Goal: Information Seeking & Learning: Check status

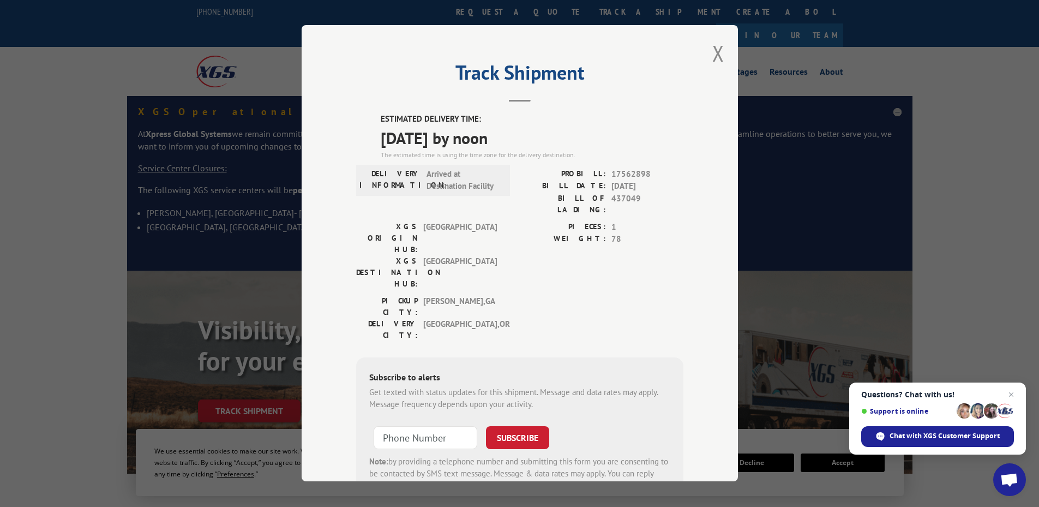
click at [703, 50] on div "Track Shipment ESTIMATED DELIVERY TIME: [DATE] by noon The estimated time is us…" at bounding box center [520, 253] width 436 height 456
click at [713, 55] on button "Close modal" at bounding box center [718, 53] width 12 height 29
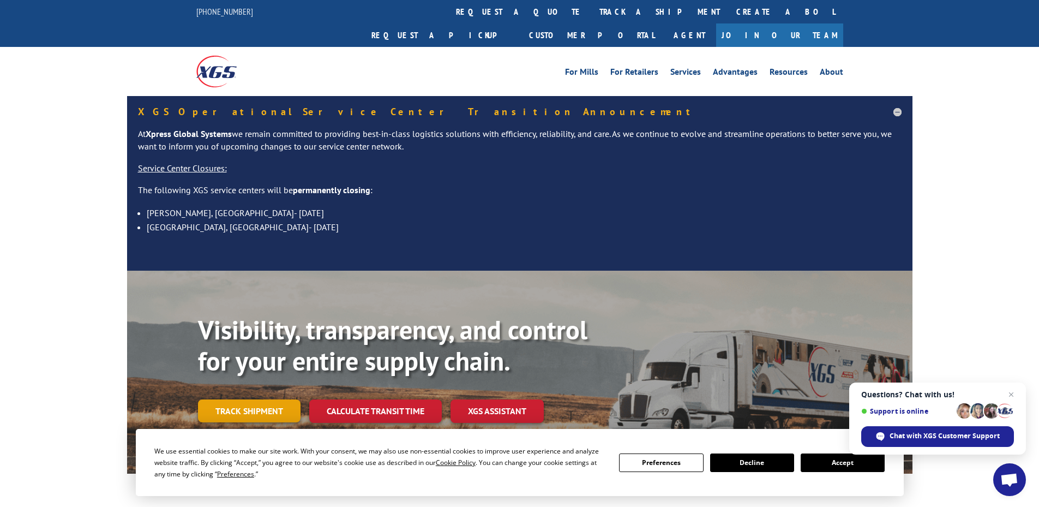
click at [258, 399] on link "Track shipment" at bounding box center [249, 410] width 103 height 23
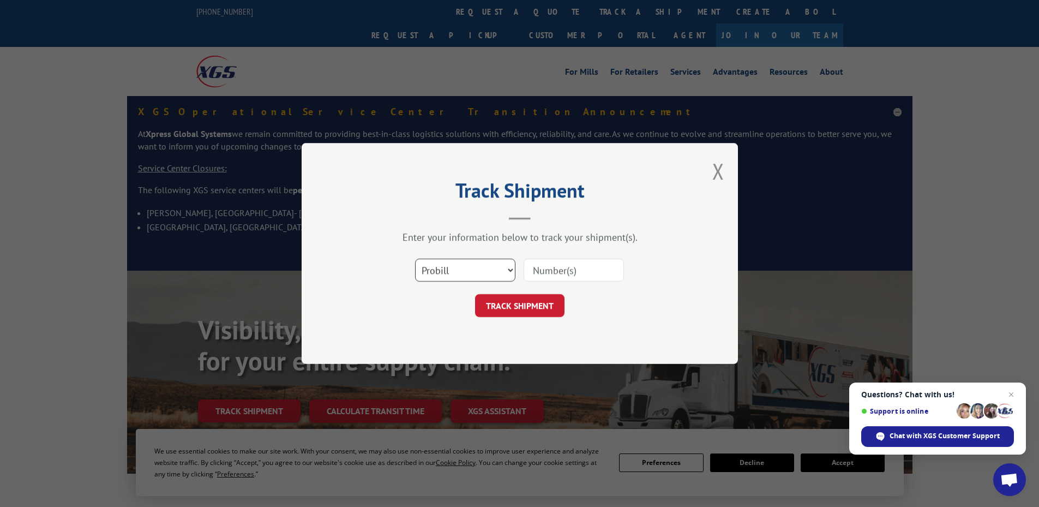
click at [491, 276] on select "Select category... Probill BOL PO" at bounding box center [465, 269] width 100 height 23
select select "po"
click at [415, 258] on select "Select category... Probill BOL PO" at bounding box center [465, 269] width 100 height 23
click at [546, 276] on input at bounding box center [573, 269] width 100 height 23
type input "14545451"
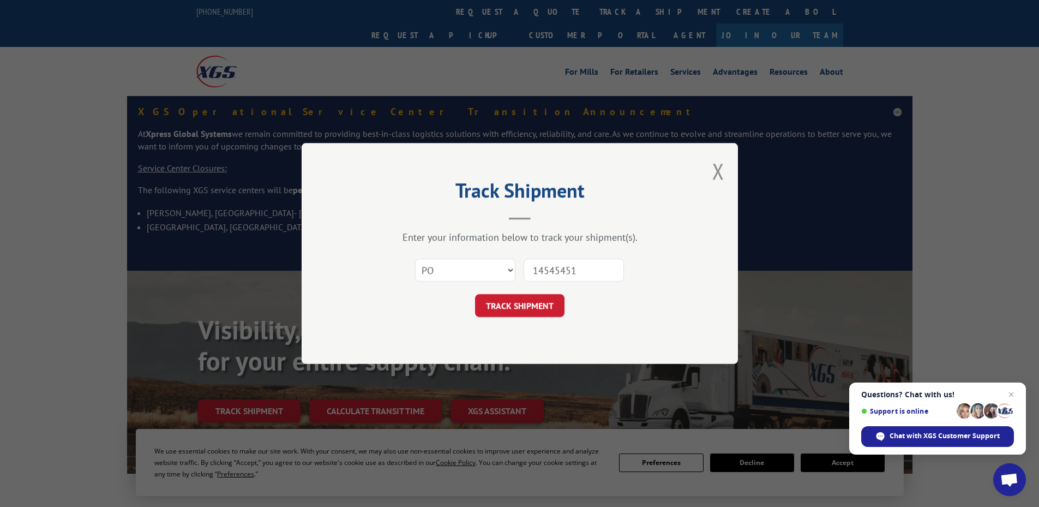
click button "TRACK SHIPMENT" at bounding box center [519, 305] width 89 height 23
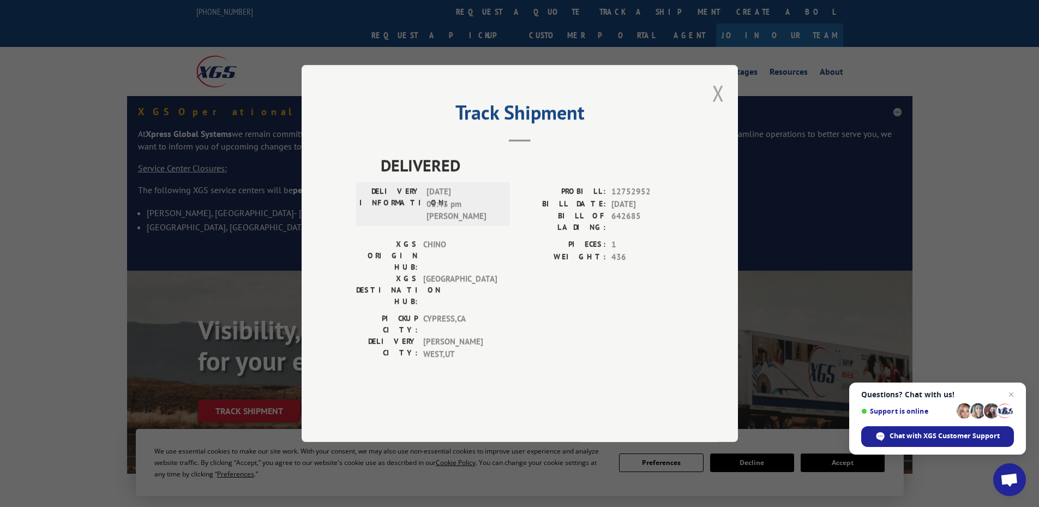
click at [715, 107] on button "Close modal" at bounding box center [718, 93] width 12 height 29
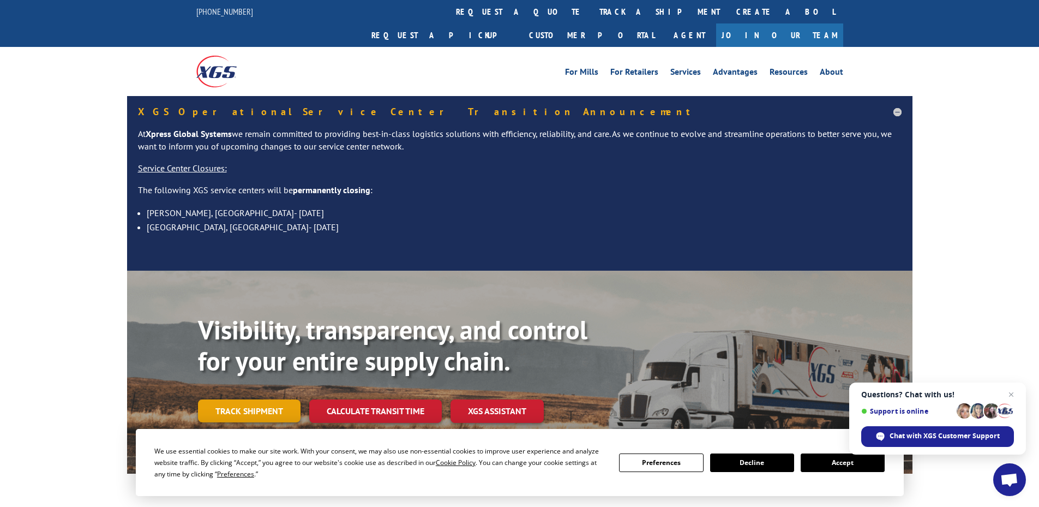
click at [285, 399] on link "Track shipment" at bounding box center [249, 410] width 103 height 23
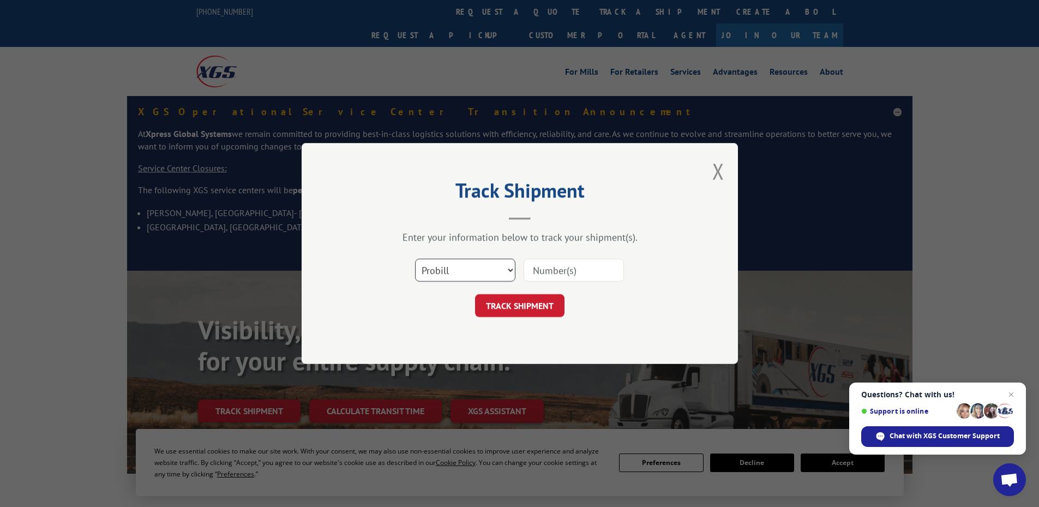
click at [462, 274] on select "Select category... Probill BOL PO" at bounding box center [465, 269] width 100 height 23
drag, startPoint x: 457, startPoint y: 354, endPoint x: 469, endPoint y: 336, distance: 21.6
click at [457, 354] on div "Track Shipment Enter your information below to track your shipment(s). Select c…" at bounding box center [520, 253] width 436 height 221
click at [480, 270] on select "Select category... Probill BOL PO" at bounding box center [465, 269] width 100 height 23
select select "po"
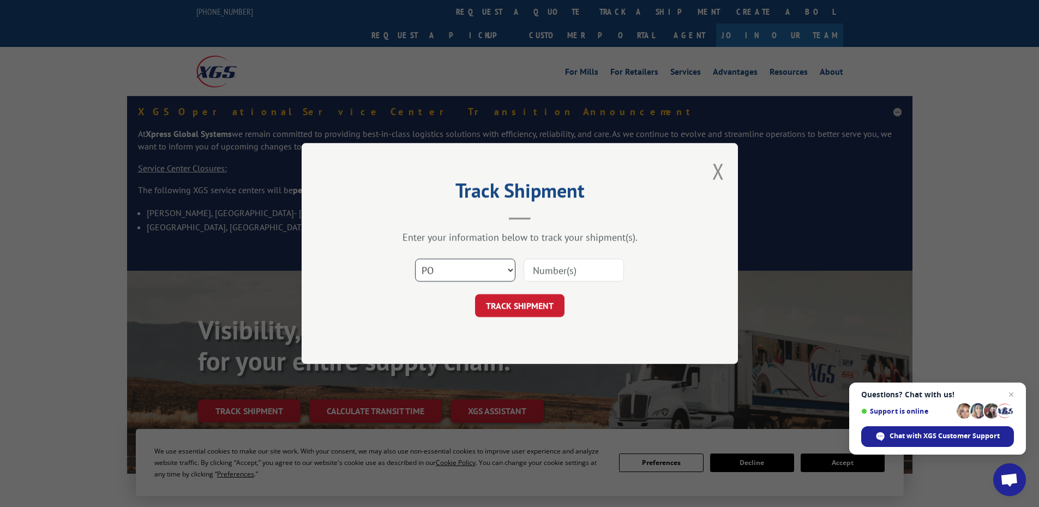
click at [415, 258] on select "Select category... Probill BOL PO" at bounding box center [465, 269] width 100 height 23
click at [558, 257] on div "Select category... Probill BOL PO" at bounding box center [519, 270] width 327 height 36
click at [554, 275] on input at bounding box center [573, 269] width 100 height 23
type input "14545368"
click at [475, 294] on button "TRACK SHIPMENT" at bounding box center [519, 305] width 89 height 23
